Goal: Transaction & Acquisition: Obtain resource

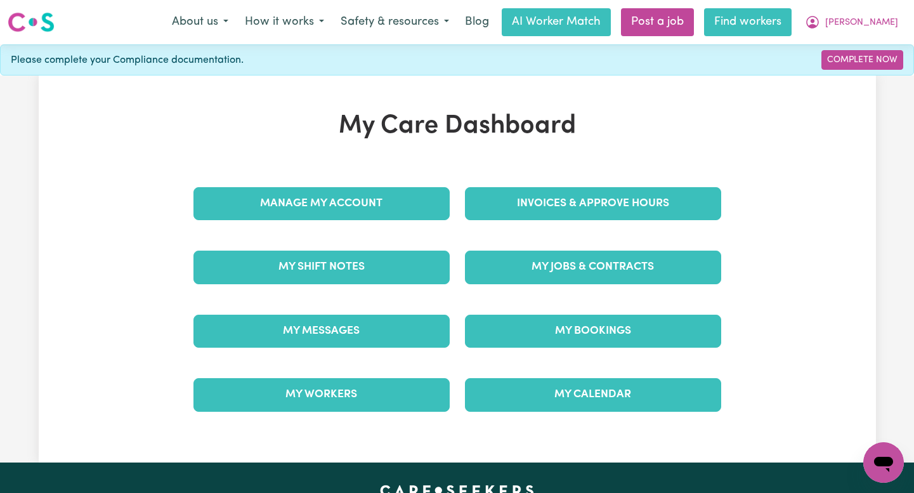
click at [792, 20] on link "Find workers" at bounding box center [748, 22] width 88 height 28
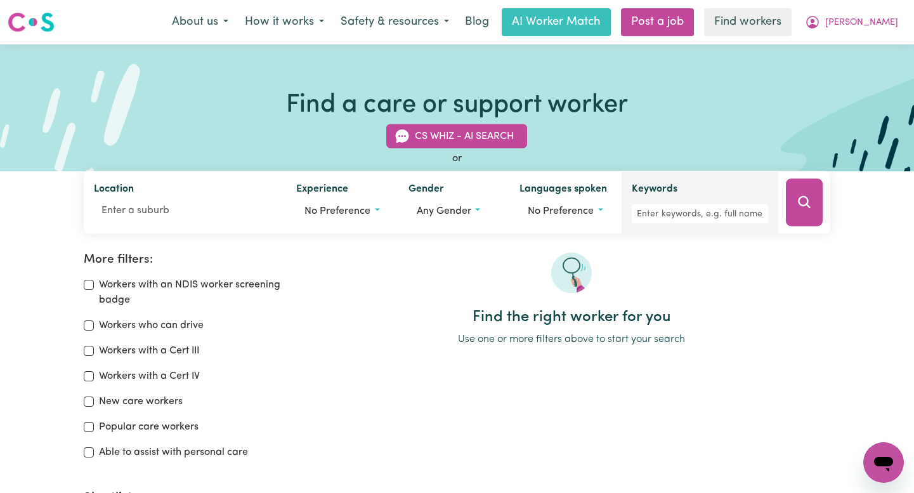
click at [667, 195] on label "Keywords" at bounding box center [655, 190] width 46 height 18
click at [667, 204] on input "Keywords" at bounding box center [700, 214] width 136 height 20
type input "[PERSON_NAME]"
click at [787, 207] on button "Search" at bounding box center [804, 203] width 37 height 48
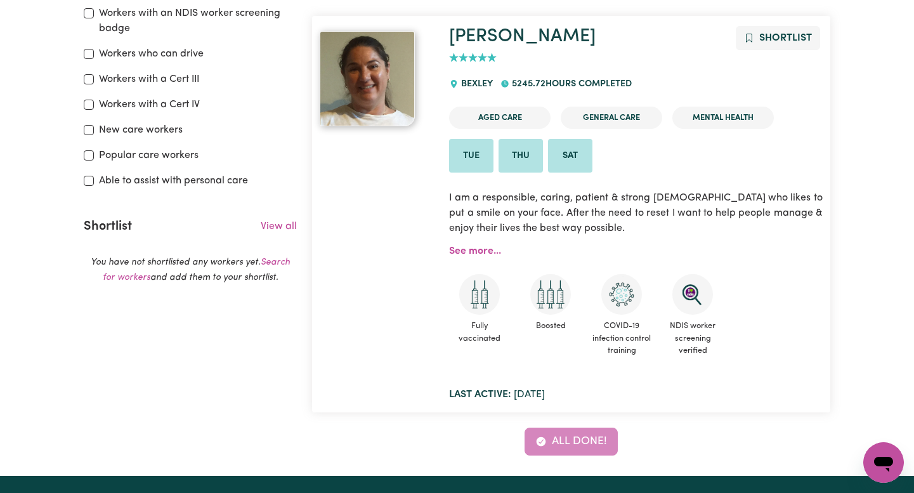
scroll to position [232, 0]
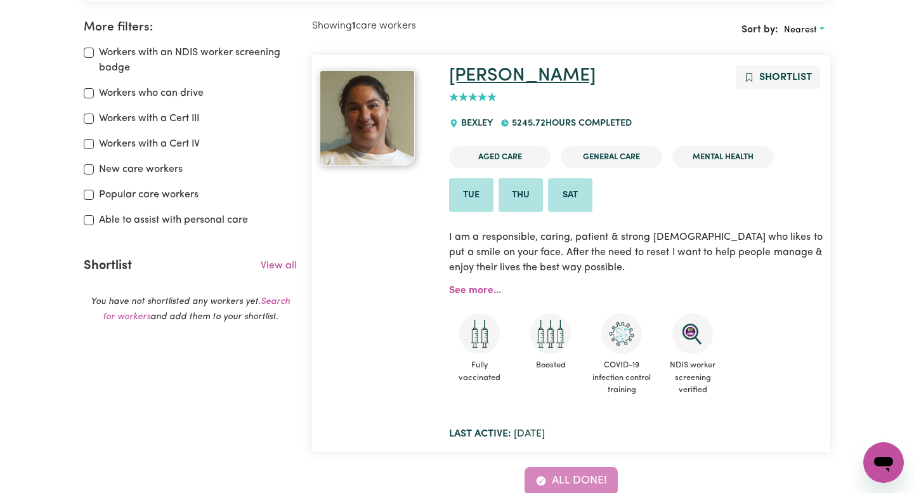
click at [472, 72] on link "[PERSON_NAME]" at bounding box center [522, 76] width 147 height 18
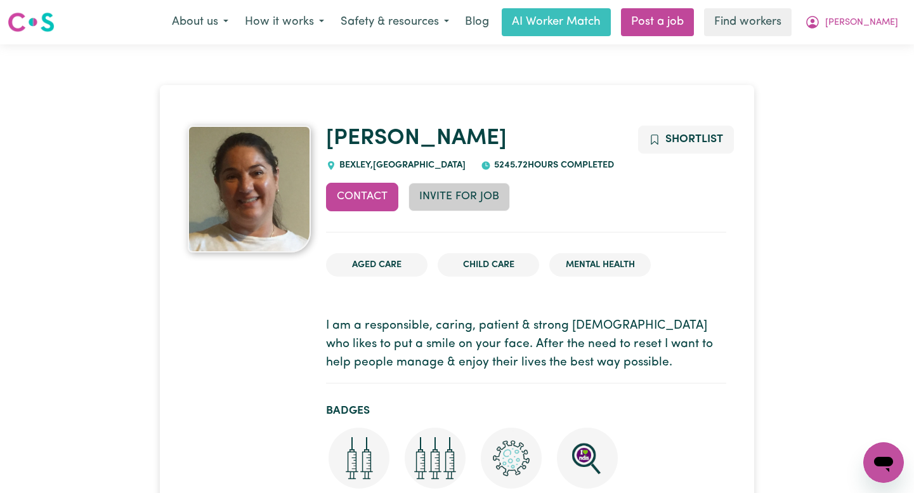
click at [457, 196] on button "Invite for Job" at bounding box center [460, 197] width 102 height 28
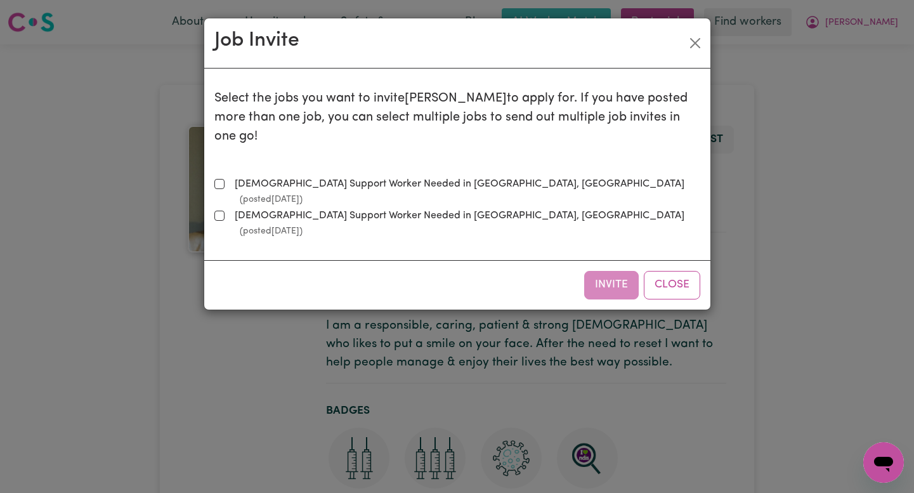
click at [329, 176] on label "Female Support Worker Needed in Bexley, NSW (posted Oct 14 2025 )" at bounding box center [465, 191] width 471 height 30
click at [225, 179] on input "Female Support Worker Needed in Bexley, NSW (posted Oct 14 2025 )" at bounding box center [219, 184] width 10 height 10
checkbox input "true"
click at [616, 271] on button "Invite" at bounding box center [611, 285] width 55 height 28
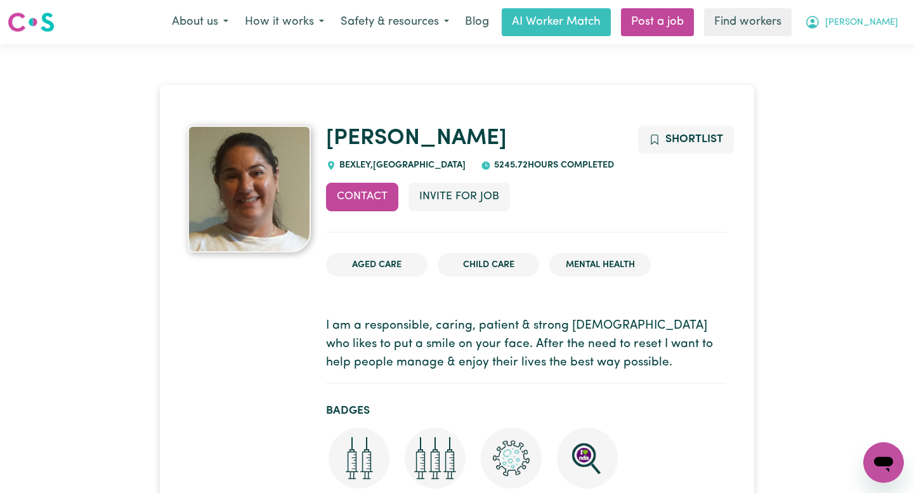
click at [820, 15] on icon "My Account" at bounding box center [812, 22] width 15 height 15
click at [863, 77] on link "Logout" at bounding box center [856, 73] width 100 height 24
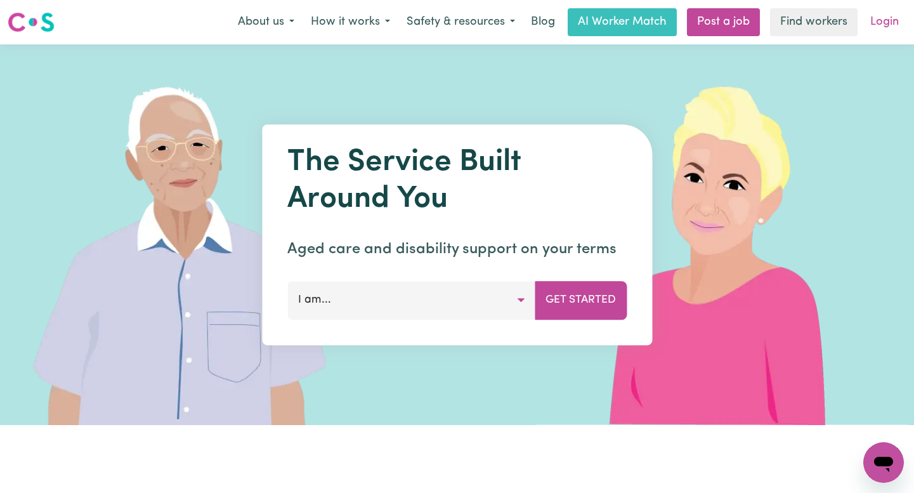
click at [881, 22] on link "Login" at bounding box center [885, 22] width 44 height 28
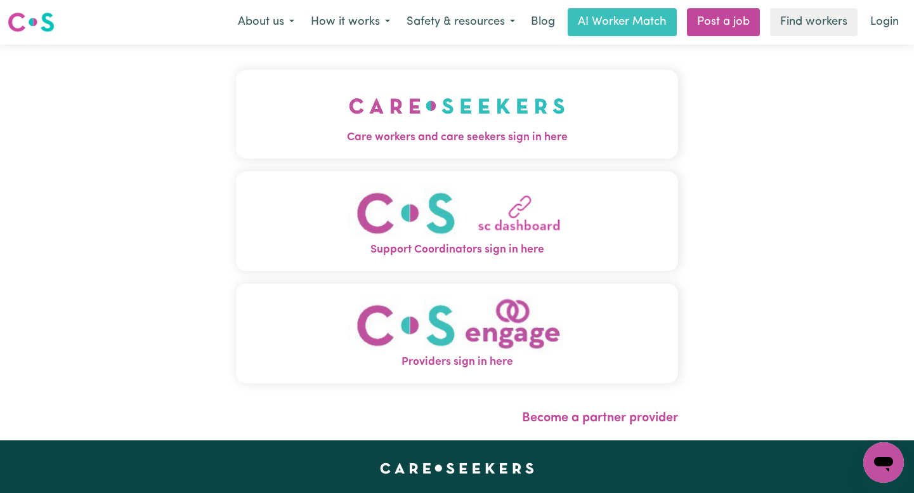
click at [400, 127] on img "Care workers and care seekers sign in here" at bounding box center [457, 105] width 216 height 47
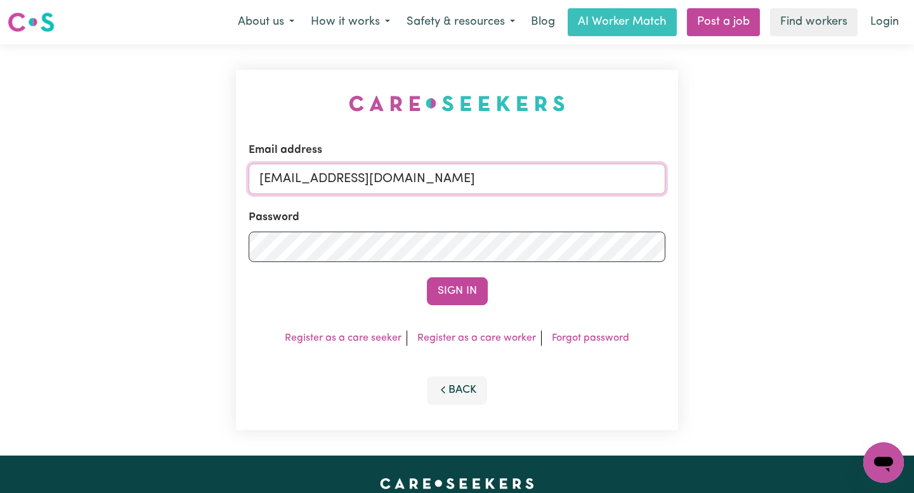
drag, startPoint x: 607, startPoint y: 179, endPoint x: 324, endPoint y: 180, distance: 283.6
click at [324, 180] on input "superuser~DarrenManningWeRFamily@careseekes.com.au" at bounding box center [457, 179] width 417 height 30
paste input "LorraineSullivanYS@careseeker"
type input "superuser~LorraineSullivanYS@careseekers.com.au"
click at [427, 277] on button "Sign In" at bounding box center [457, 291] width 61 height 28
